Goal: Information Seeking & Learning: Learn about a topic

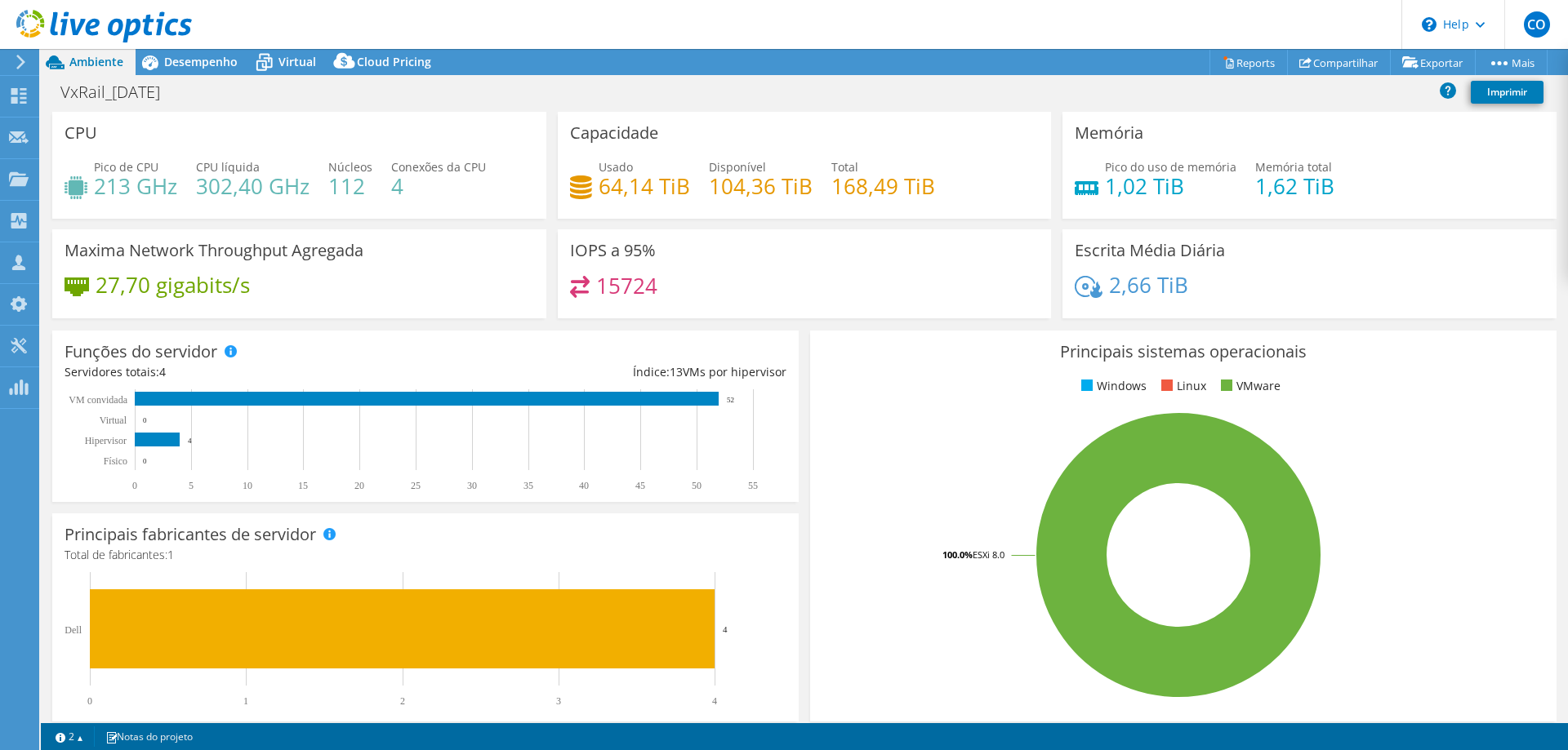
select select "USD"
click at [207, 64] on span "Desempenho" at bounding box center [200, 61] width 74 height 15
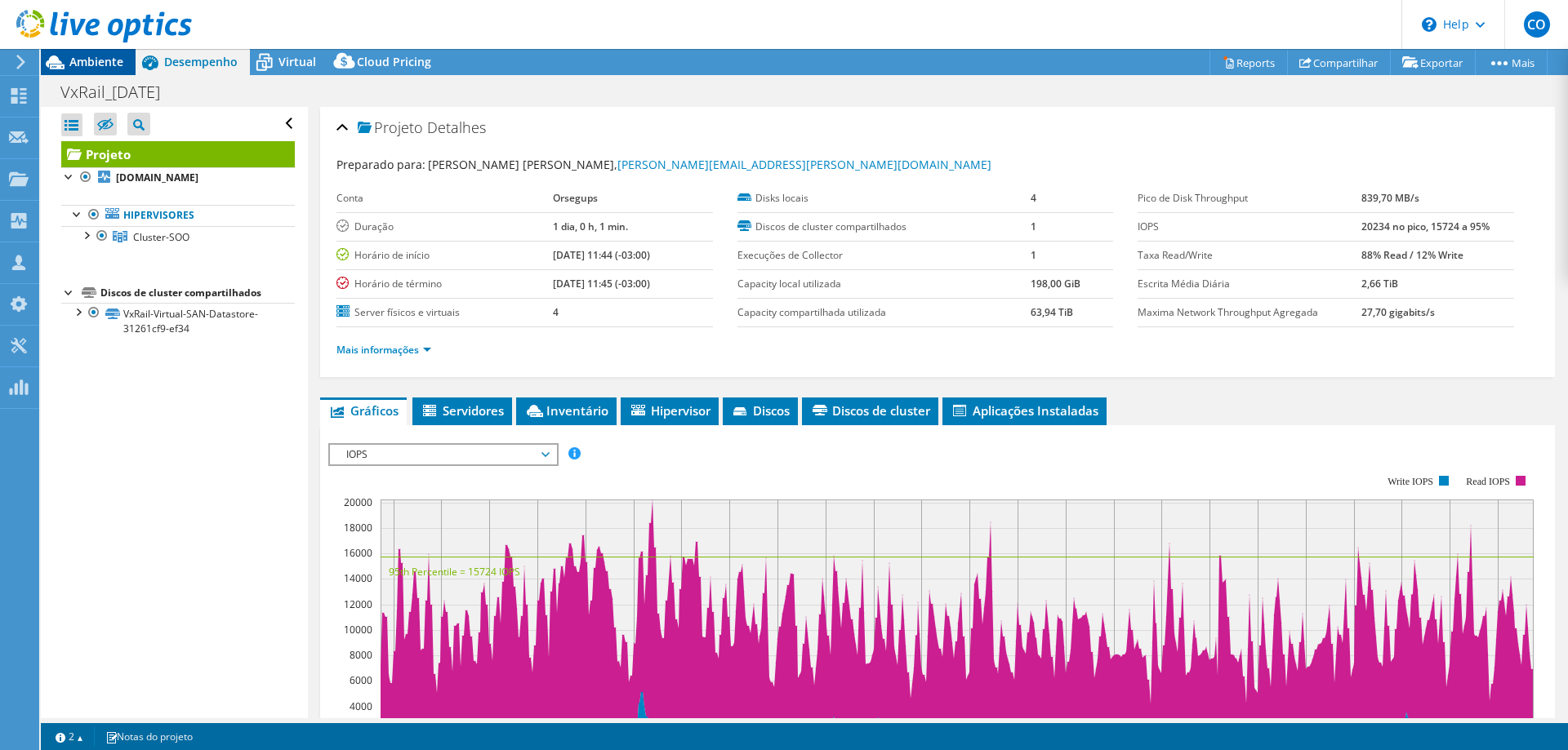
click at [77, 73] on div "Ambiente" at bounding box center [88, 61] width 94 height 26
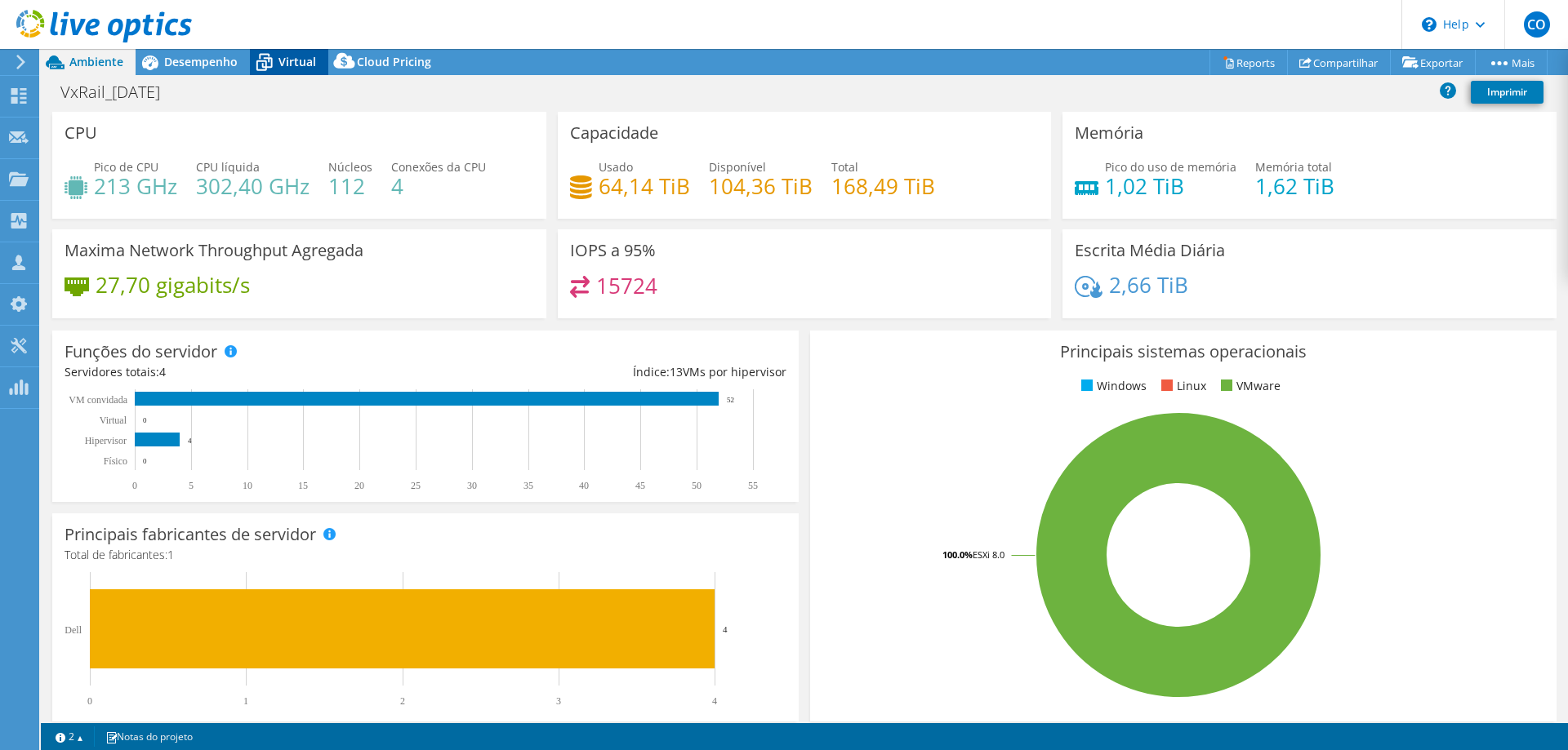
click at [291, 64] on span "Virtual" at bounding box center [297, 61] width 37 height 15
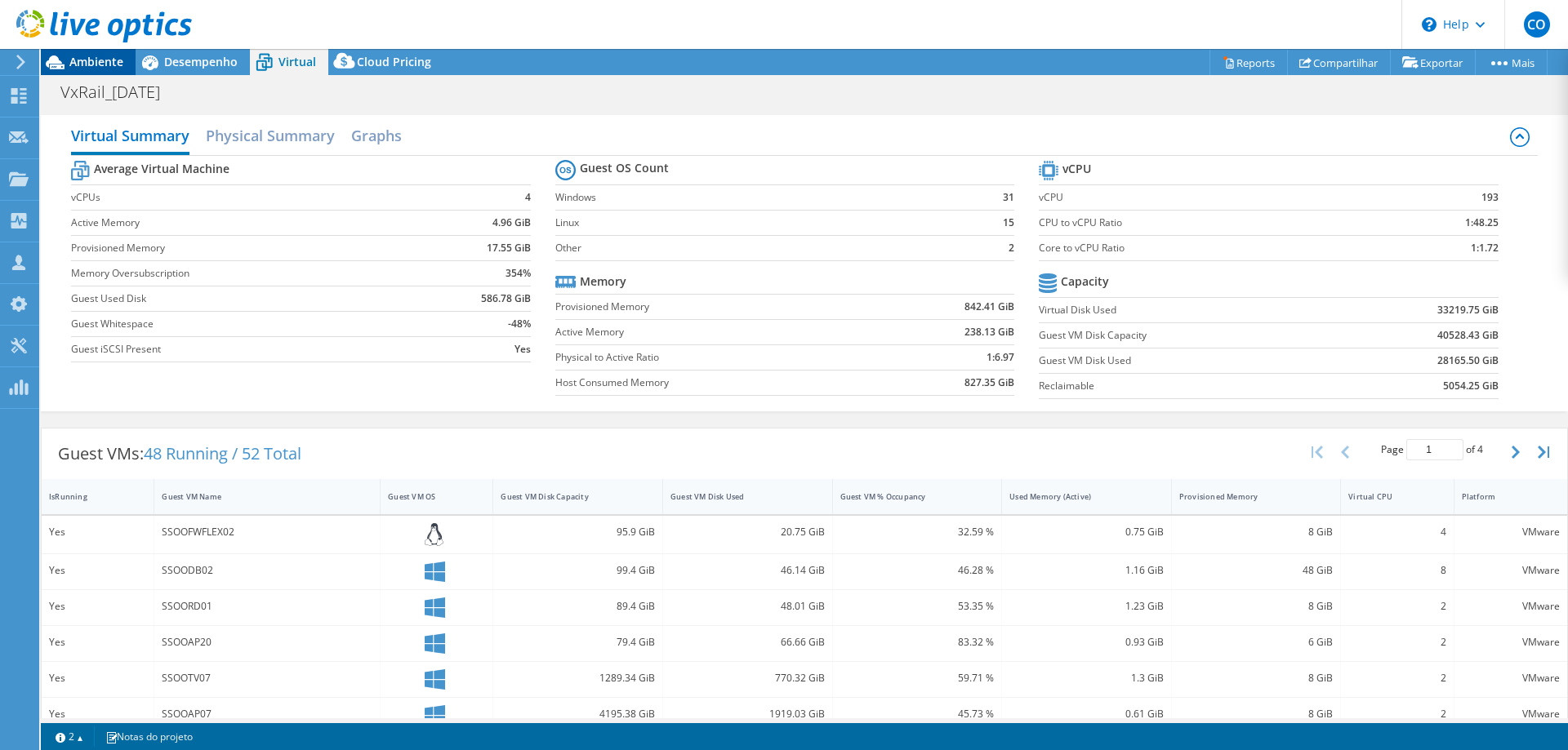
click at [85, 65] on span "Ambiente" at bounding box center [96, 61] width 54 height 15
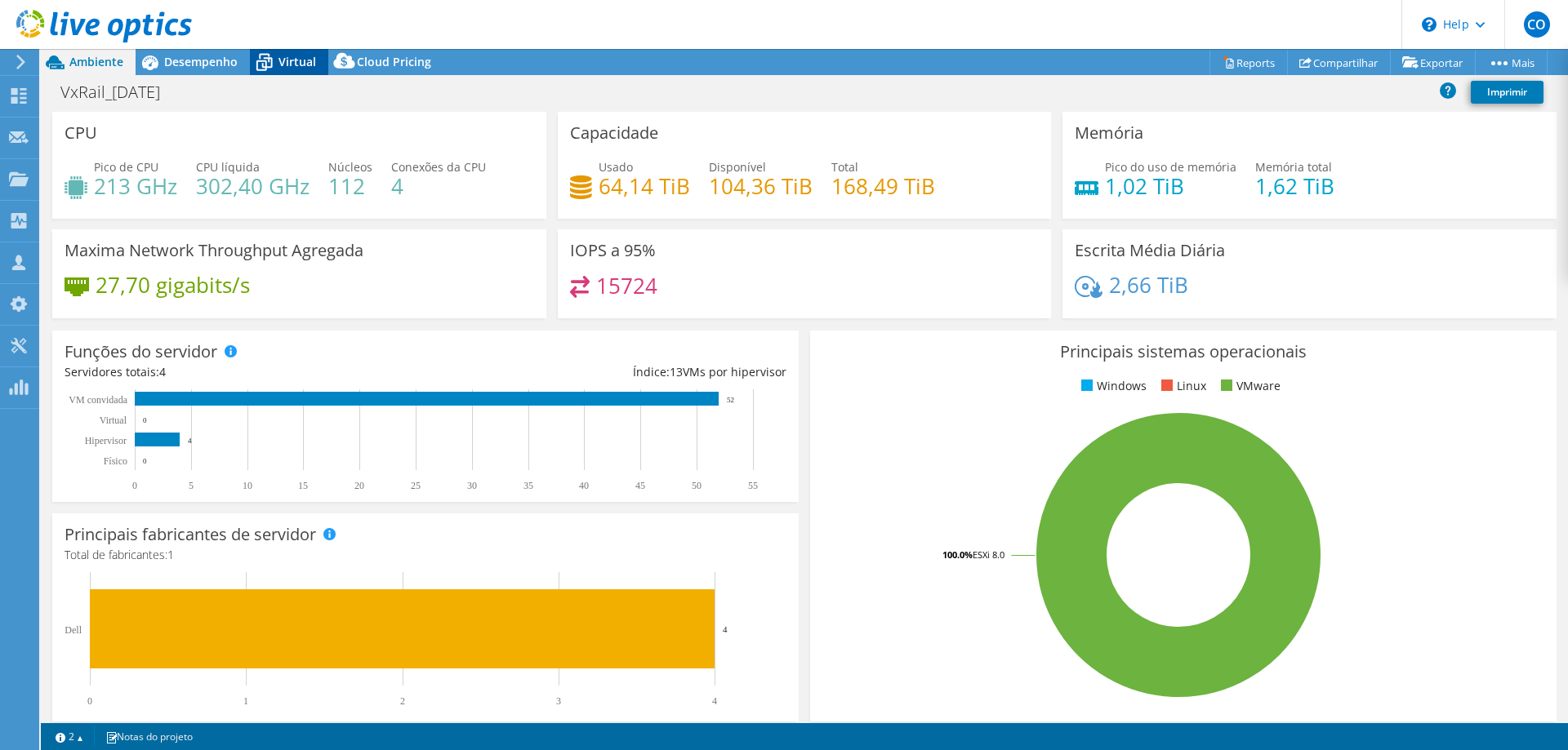
click at [287, 63] on span "Virtual" at bounding box center [297, 61] width 37 height 15
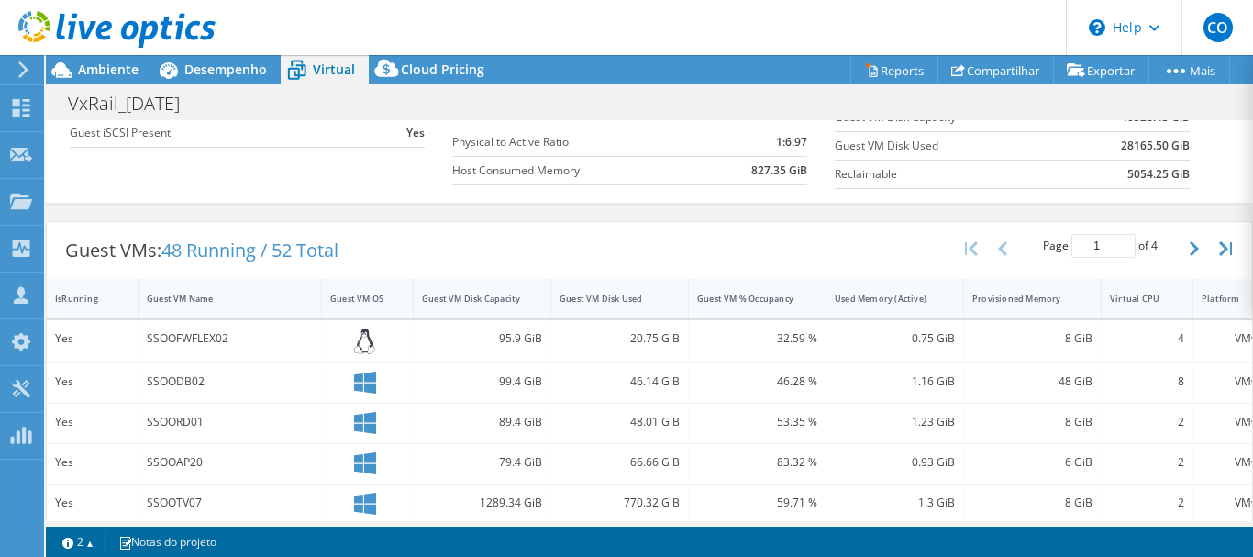
scroll to position [281, 0]
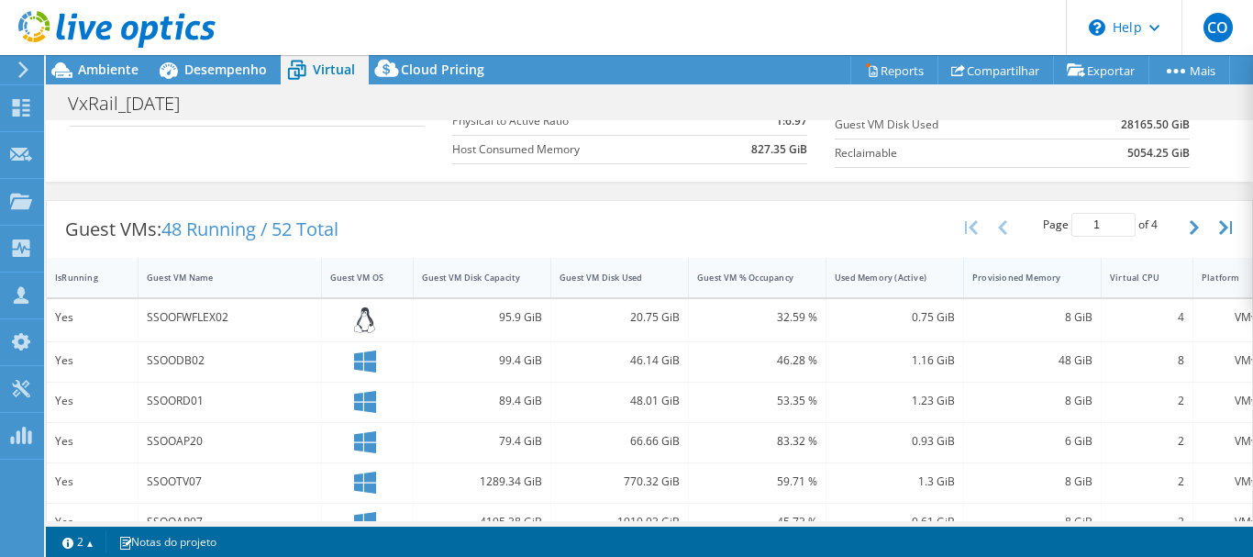
click at [1019, 288] on div "Provisioned Memory" at bounding box center [1021, 277] width 115 height 28
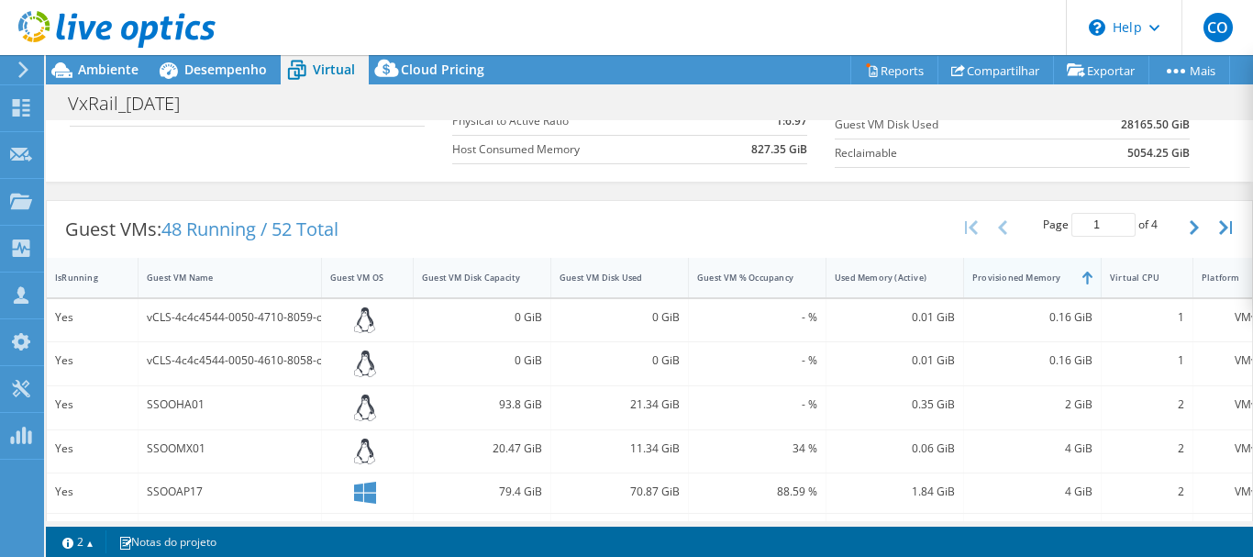
click at [1019, 288] on div "Provisioned Memory" at bounding box center [1021, 277] width 115 height 28
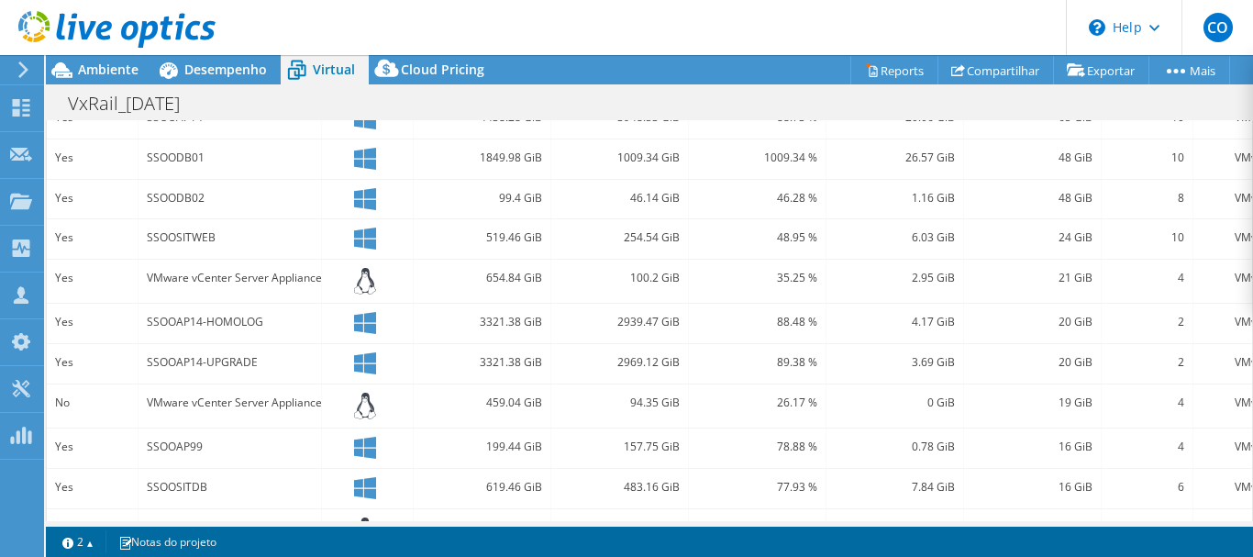
scroll to position [0, 0]
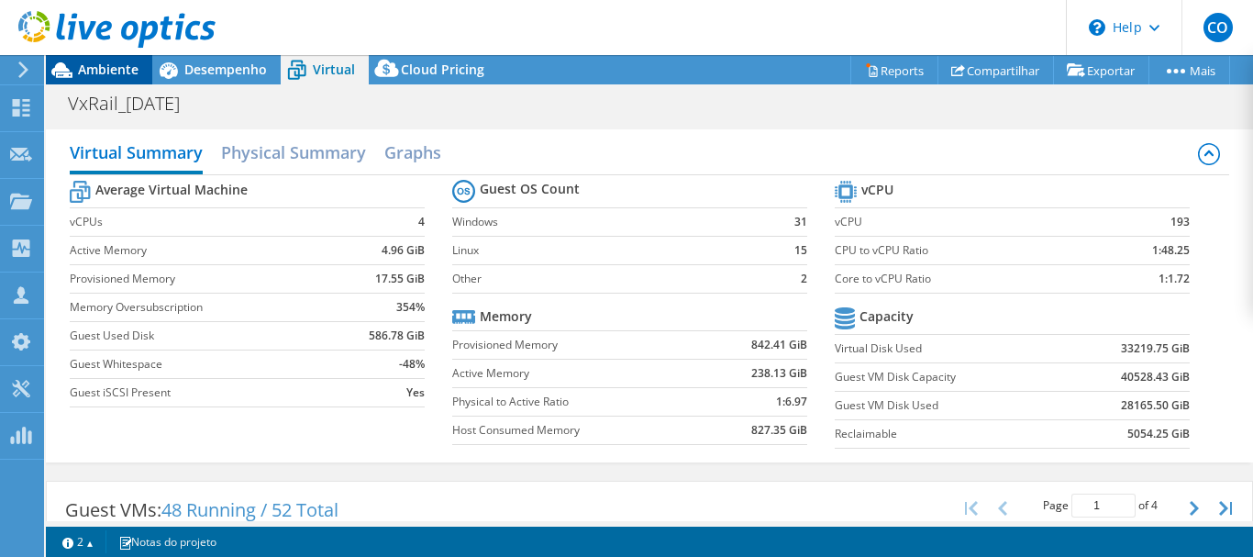
click at [97, 71] on span "Ambiente" at bounding box center [108, 69] width 61 height 17
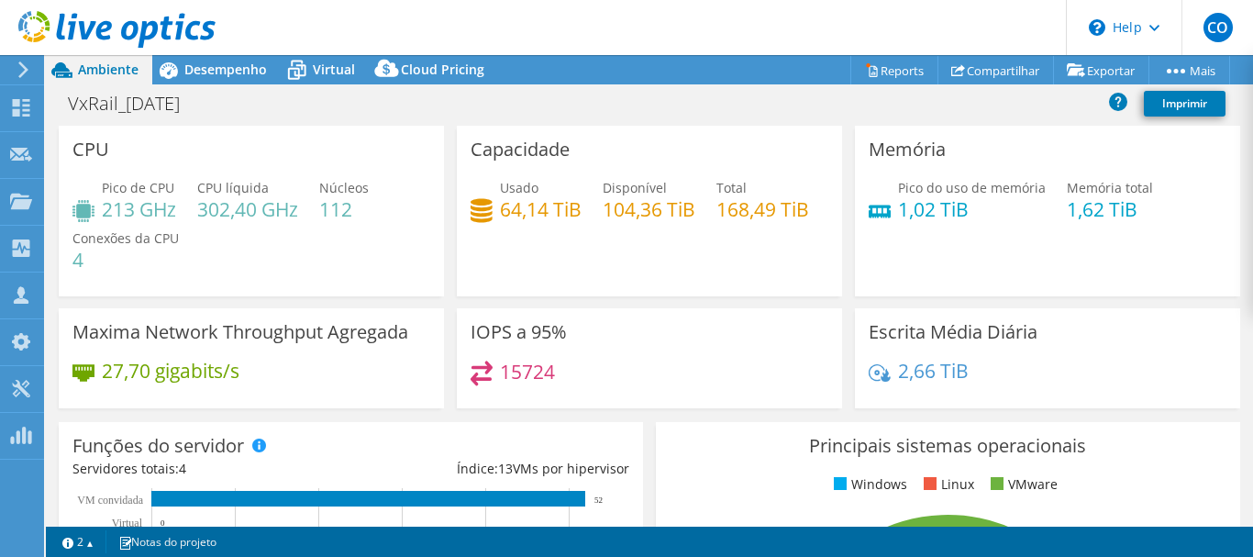
click at [511, 373] on h4 "15724" at bounding box center [527, 372] width 55 height 20
click at [504, 351] on div "IOPS a 95% 15724" at bounding box center [649, 358] width 385 height 100
click at [516, 337] on h3 "IOPS a 95%" at bounding box center [519, 332] width 96 height 20
click at [196, 66] on span "Desempenho" at bounding box center [225, 69] width 83 height 17
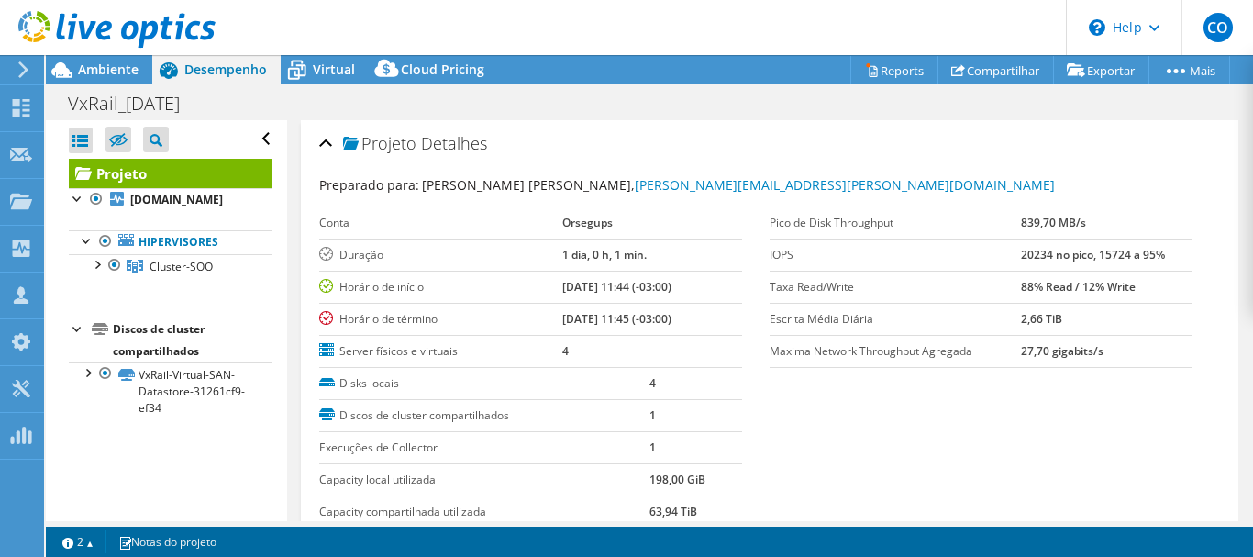
click at [776, 259] on label "IOPS" at bounding box center [895, 255] width 251 height 18
click at [101, 266] on div at bounding box center [96, 263] width 18 height 18
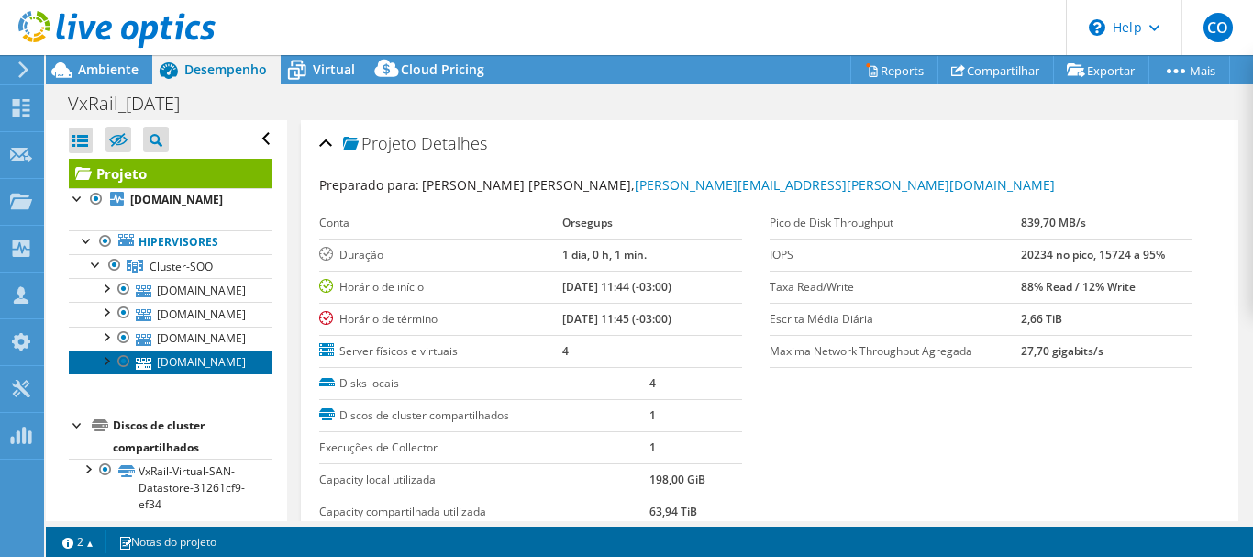
click at [228, 367] on link "[DOMAIN_NAME]" at bounding box center [171, 362] width 204 height 24
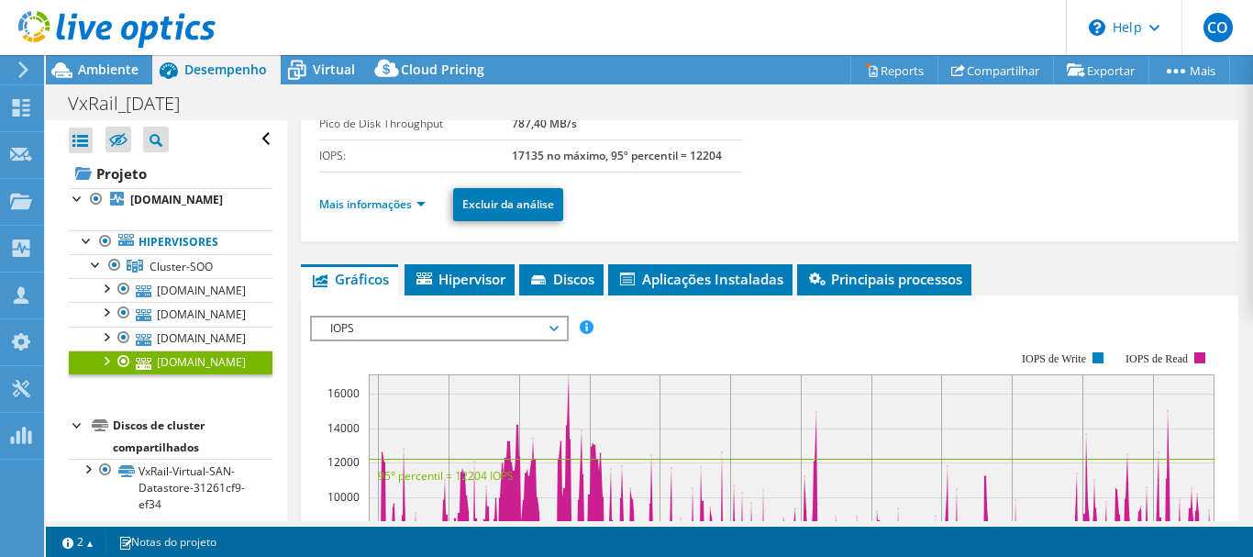
scroll to position [374, 0]
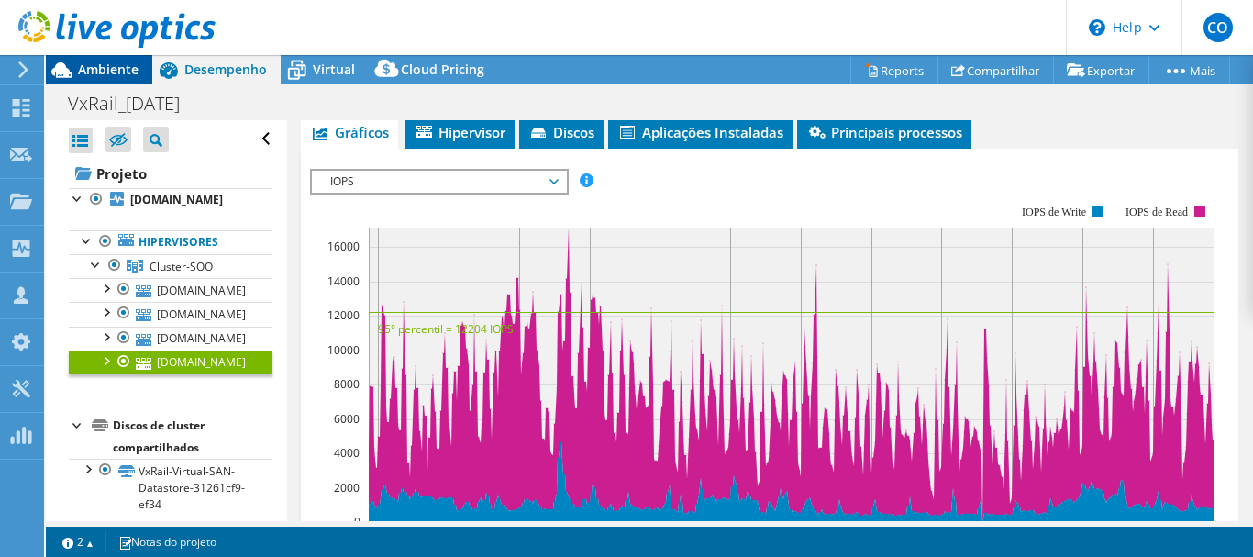
click at [116, 71] on span "Ambiente" at bounding box center [108, 69] width 61 height 17
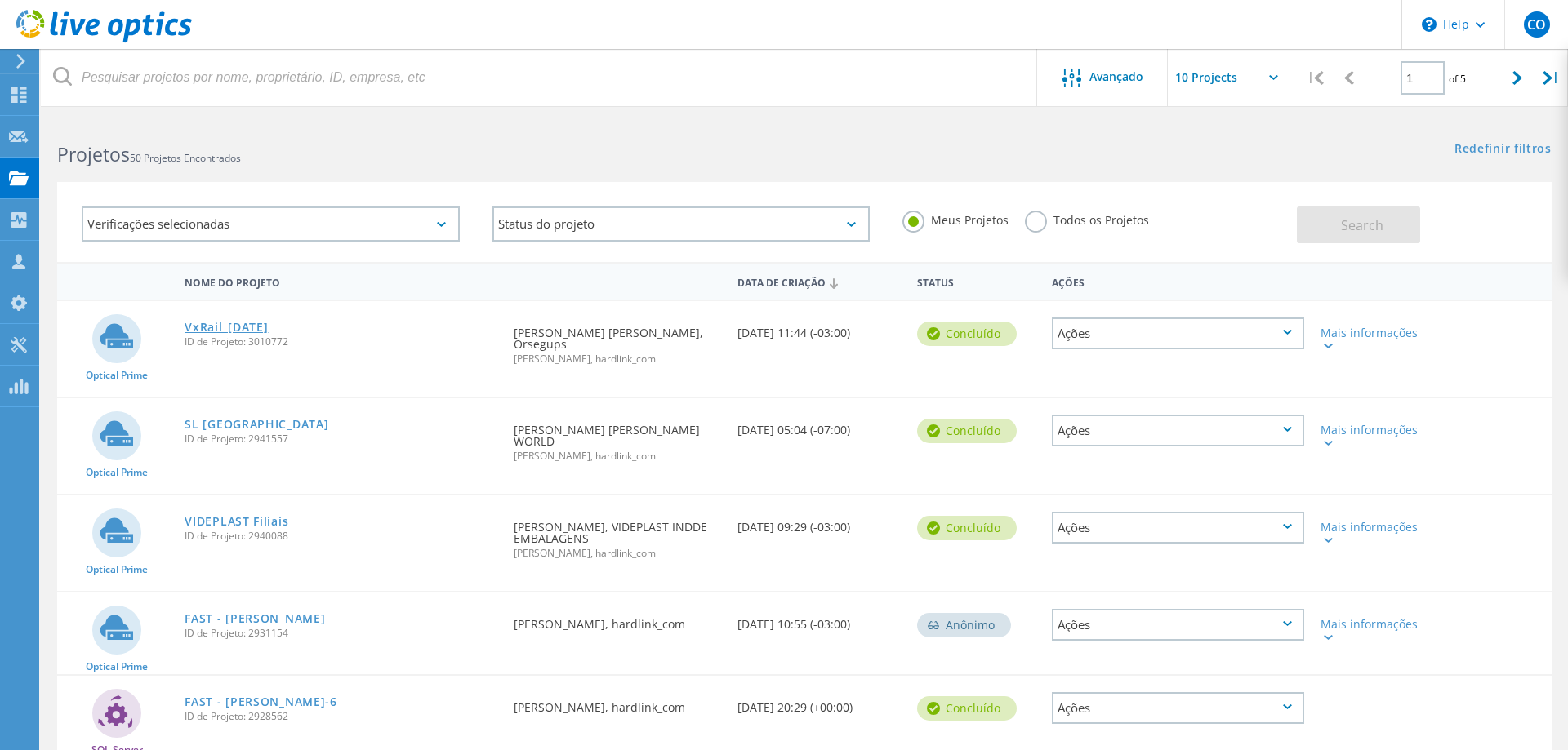
click at [245, 326] on link "VxRail_[DATE]" at bounding box center [226, 327] width 84 height 12
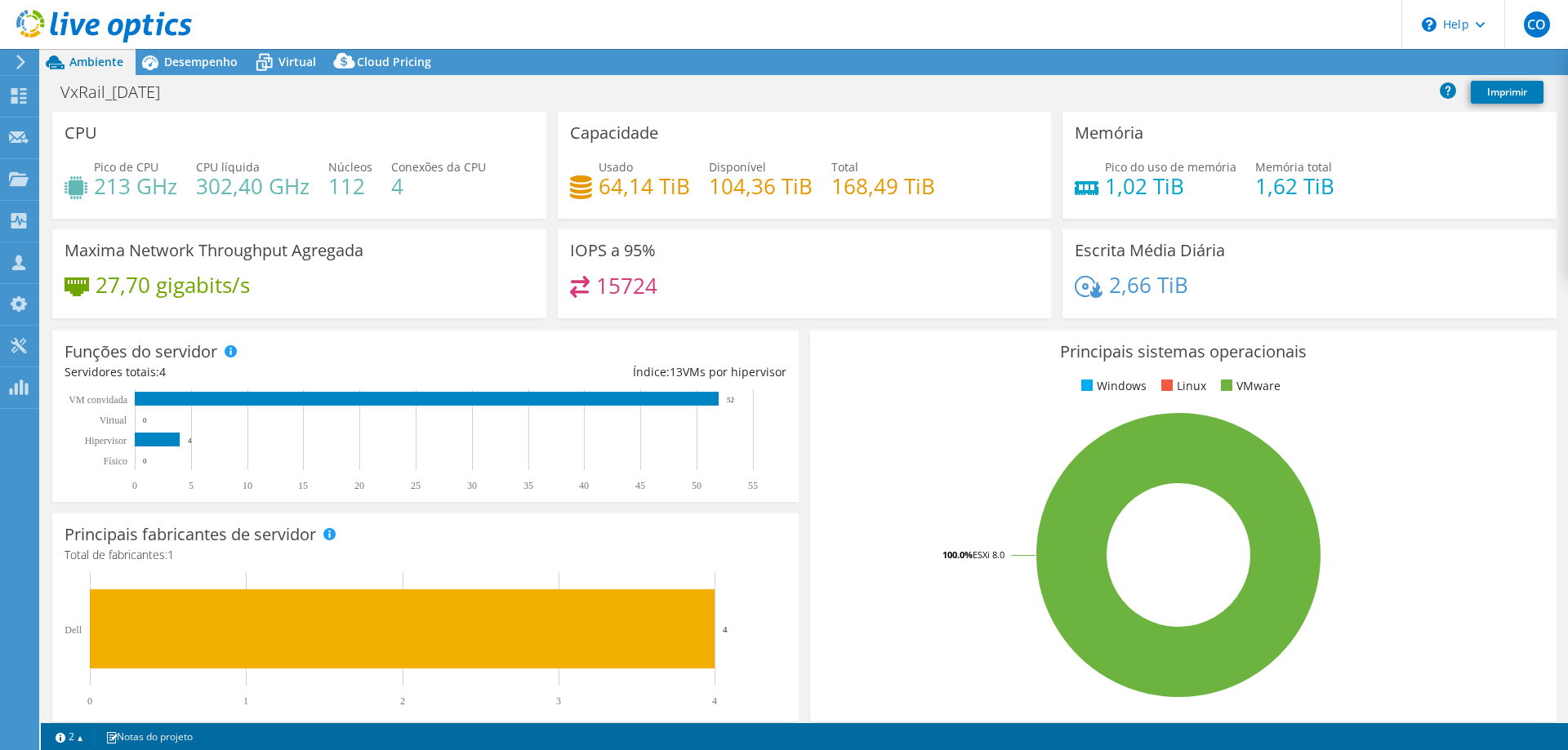
select select "USD"
click at [292, 66] on span "Virtual" at bounding box center [297, 61] width 37 height 15
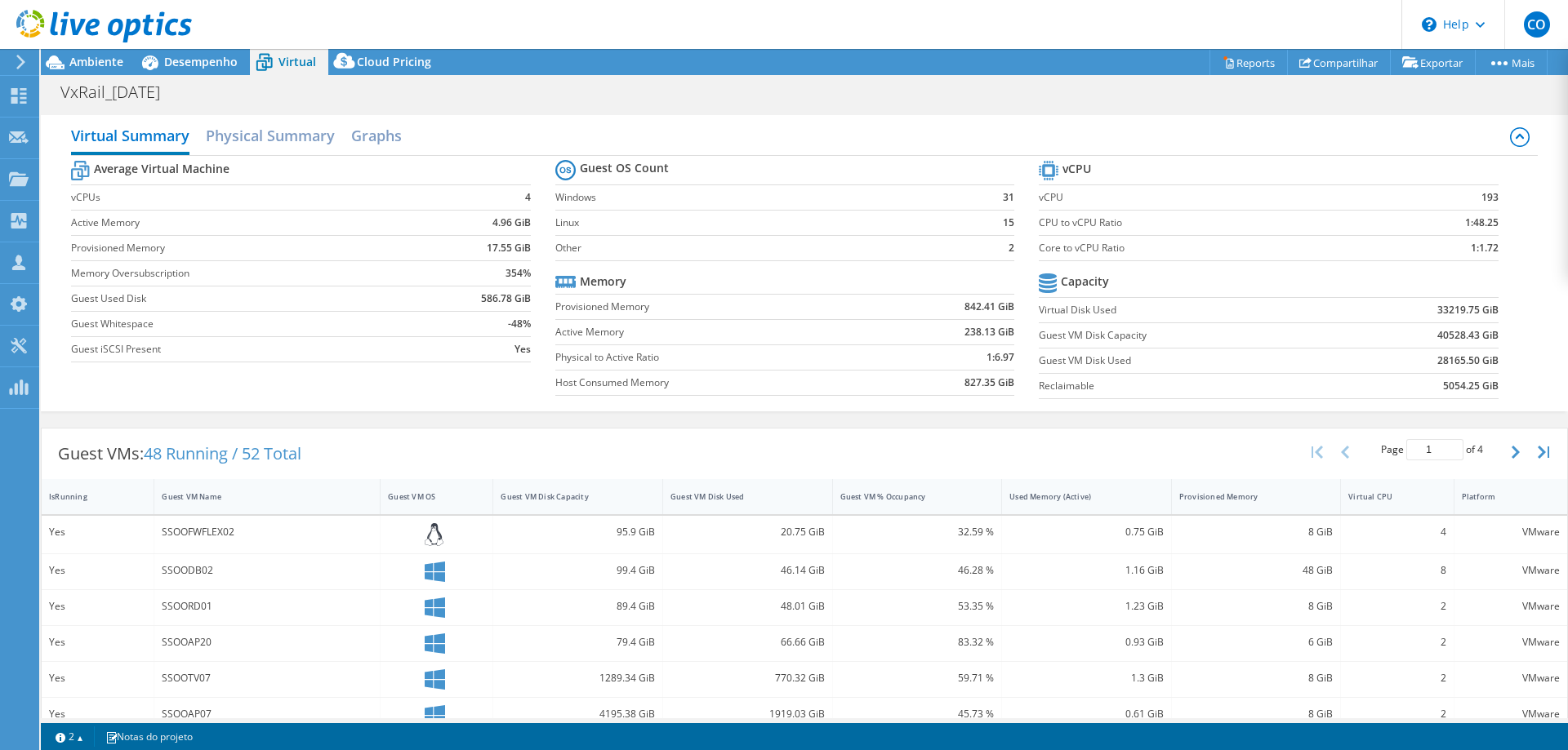
click at [550, 104] on div "VxRail_11-08-2025 Imprimir" at bounding box center [804, 92] width 1527 height 30
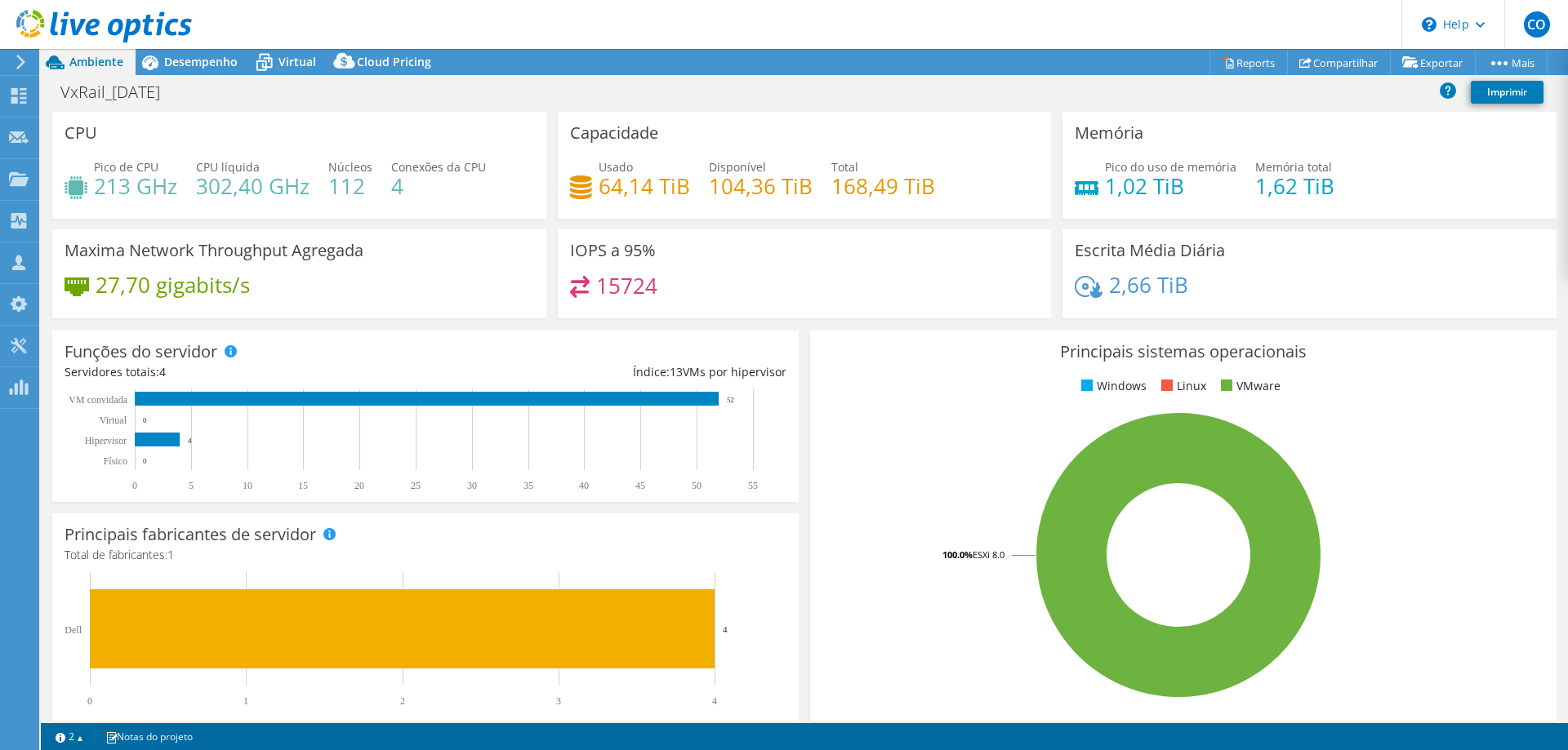
select select "USD"
